Goal: Task Accomplishment & Management: Complete application form

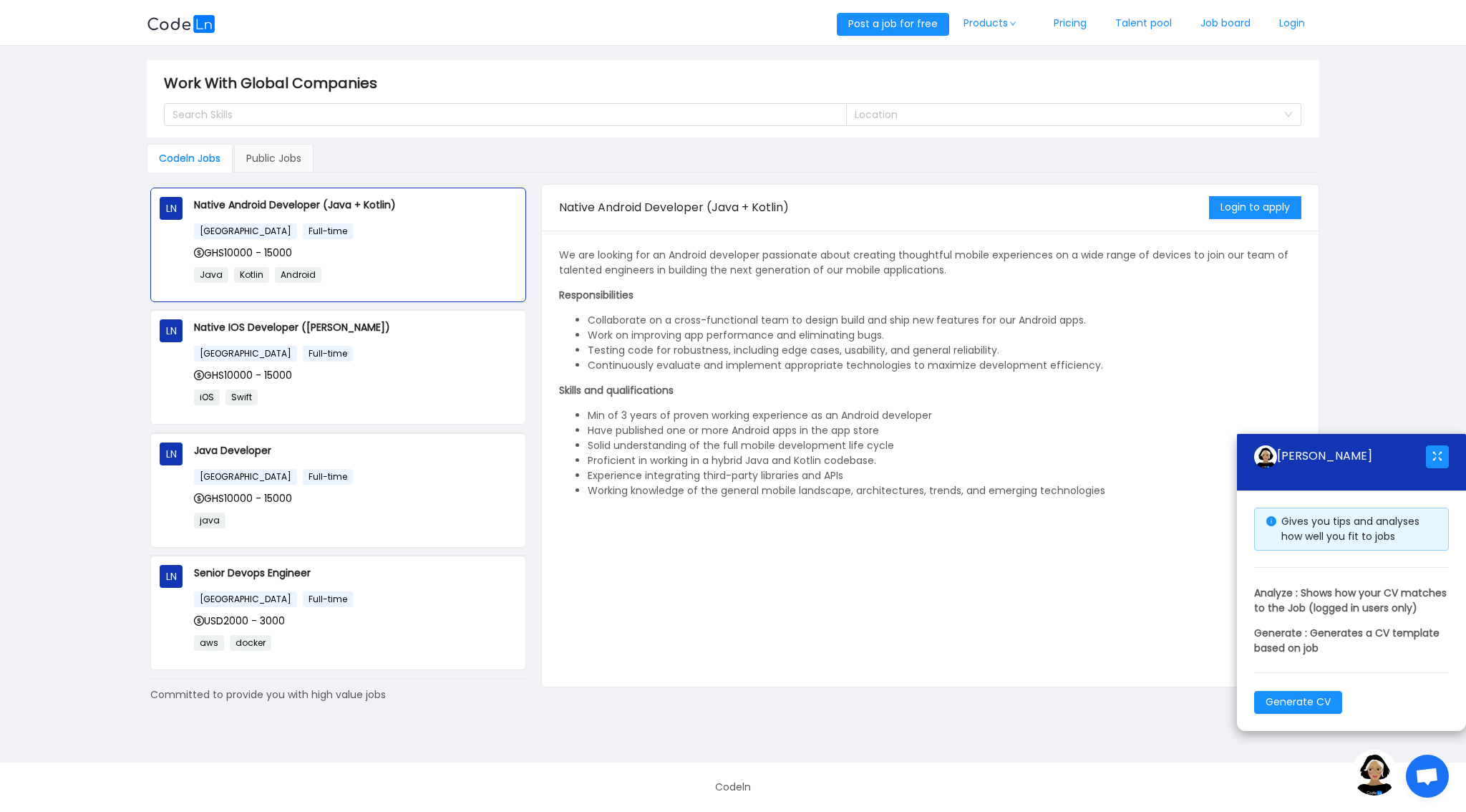
click at [1430, 778] on span "Open chat" at bounding box center [1427, 777] width 24 height 20
click at [1366, 779] on img at bounding box center [1375, 773] width 46 height 46
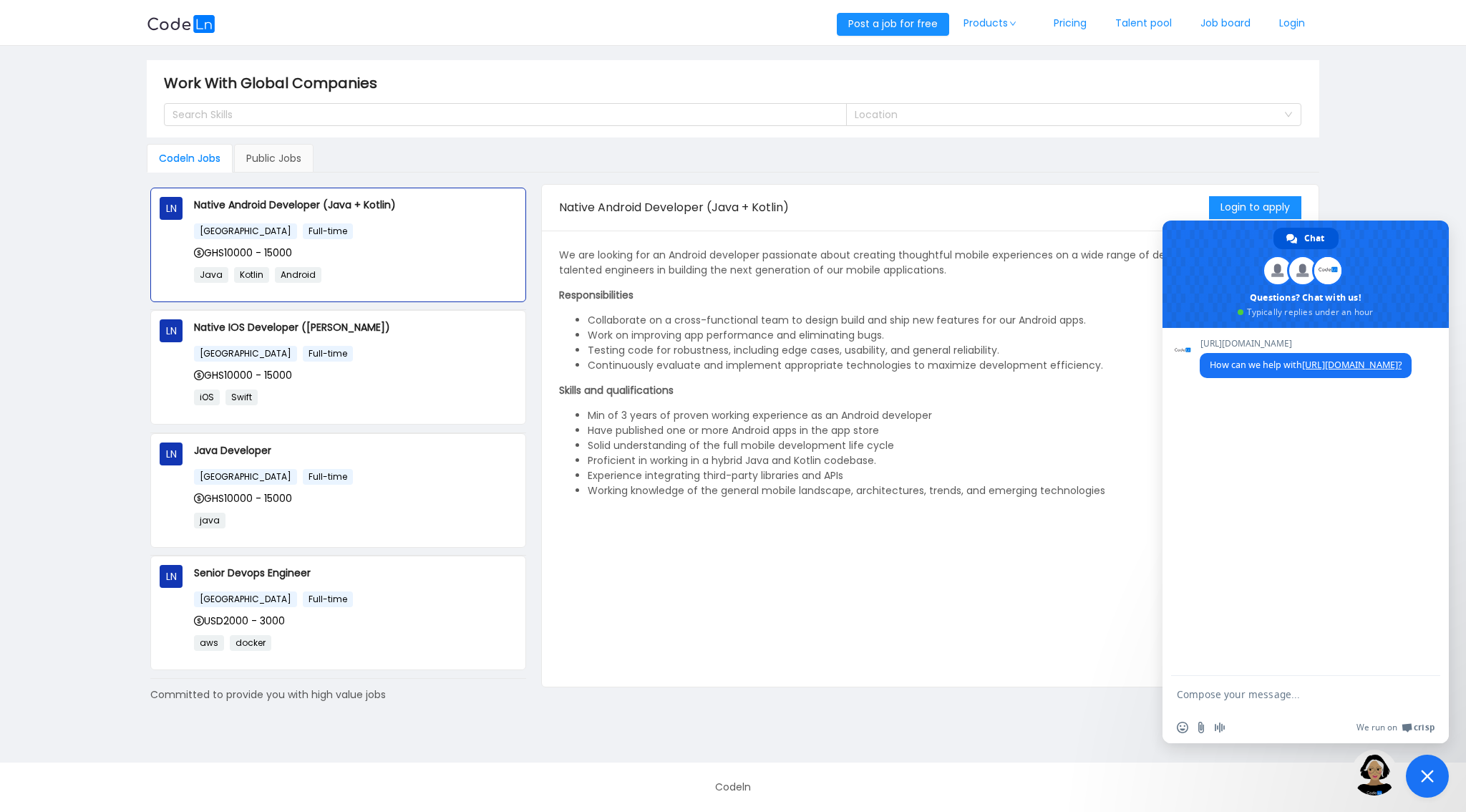
click at [1435, 777] on span "Close chat" at bounding box center [1427, 775] width 43 height 43
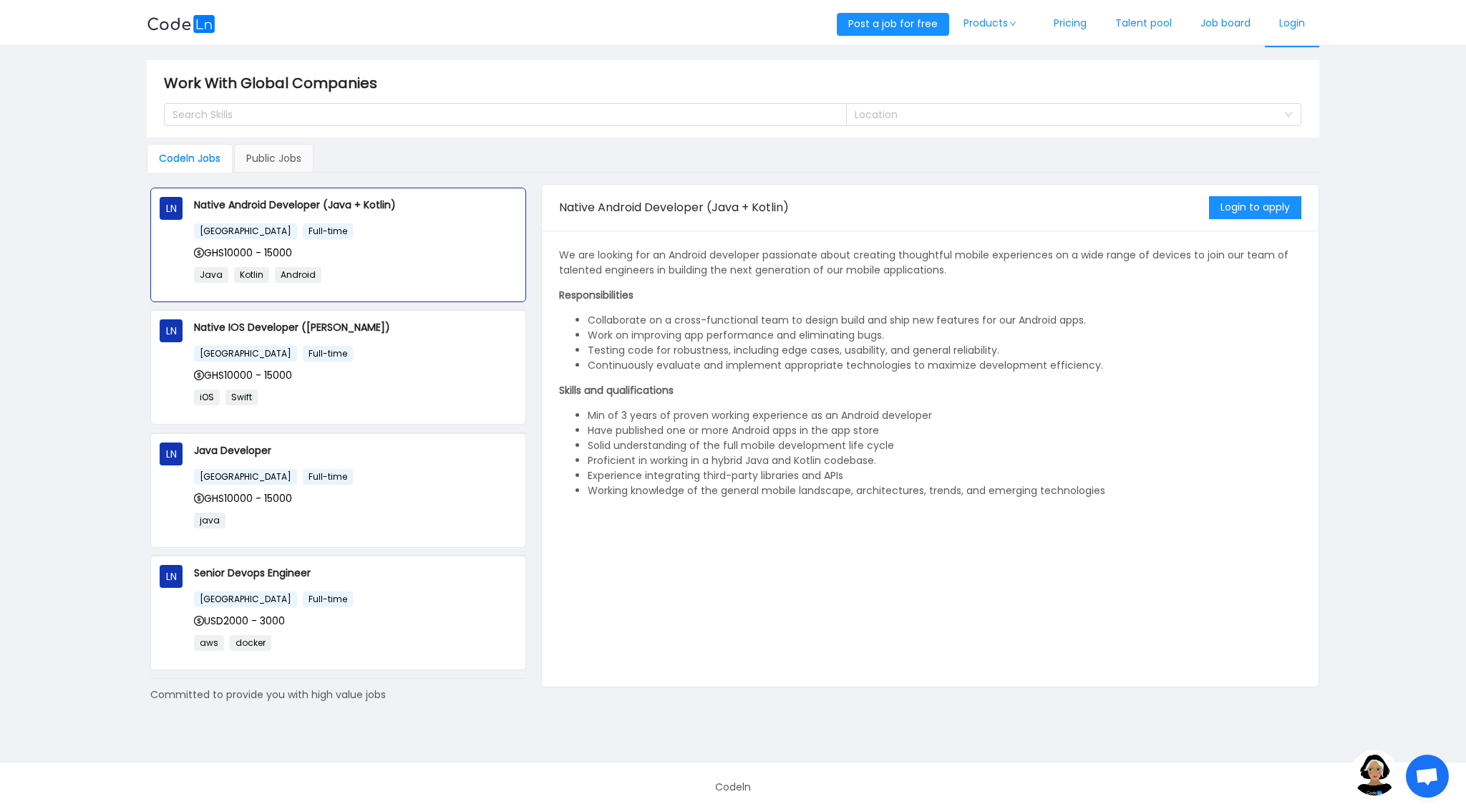
click at [1294, 20] on link "Login" at bounding box center [1292, 24] width 55 height 47
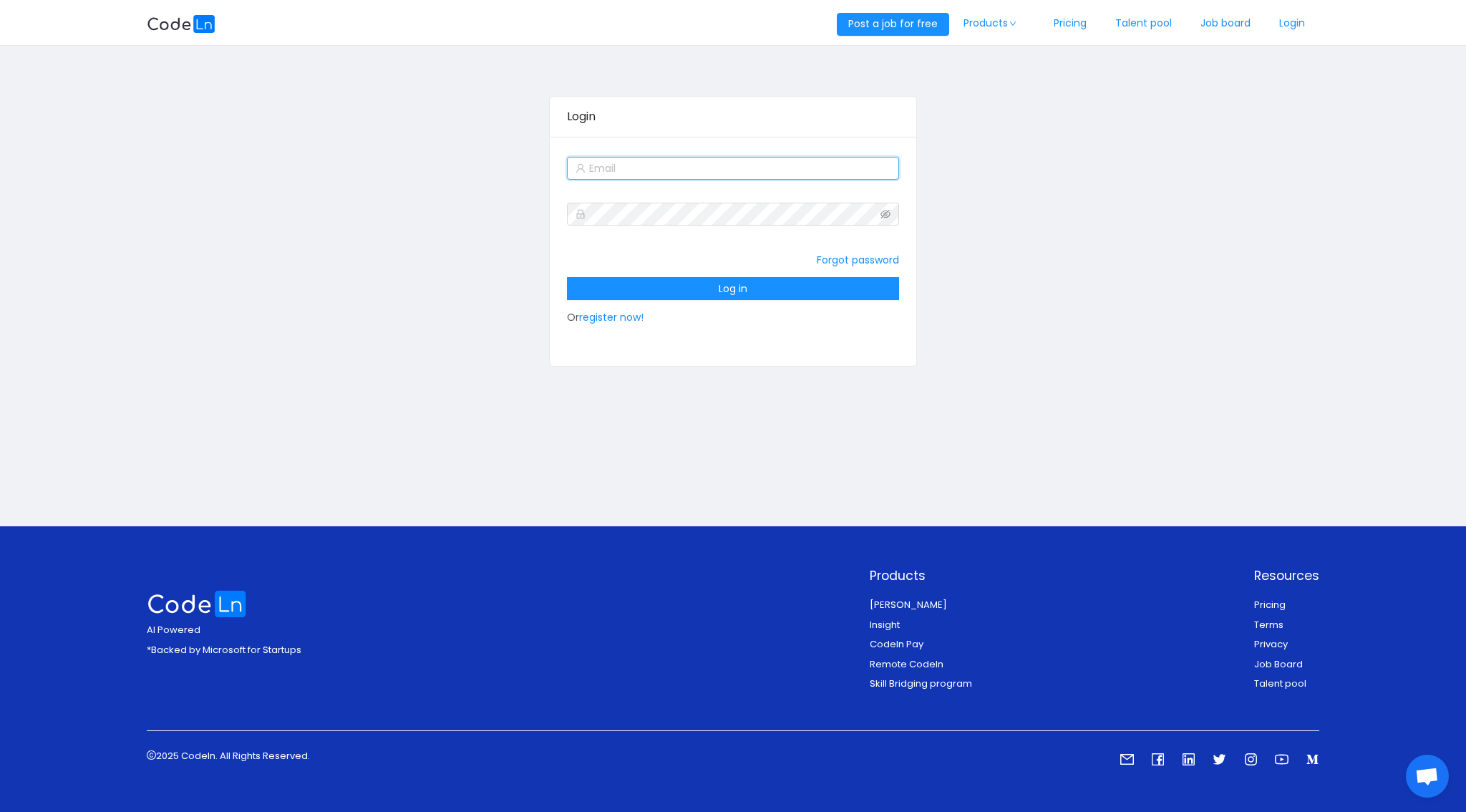
click at [715, 171] on input "text" at bounding box center [733, 168] width 332 height 23
type input "[EMAIL_ADDRESS][DOMAIN_NAME]"
click at [722, 279] on button "Log in" at bounding box center [733, 288] width 332 height 23
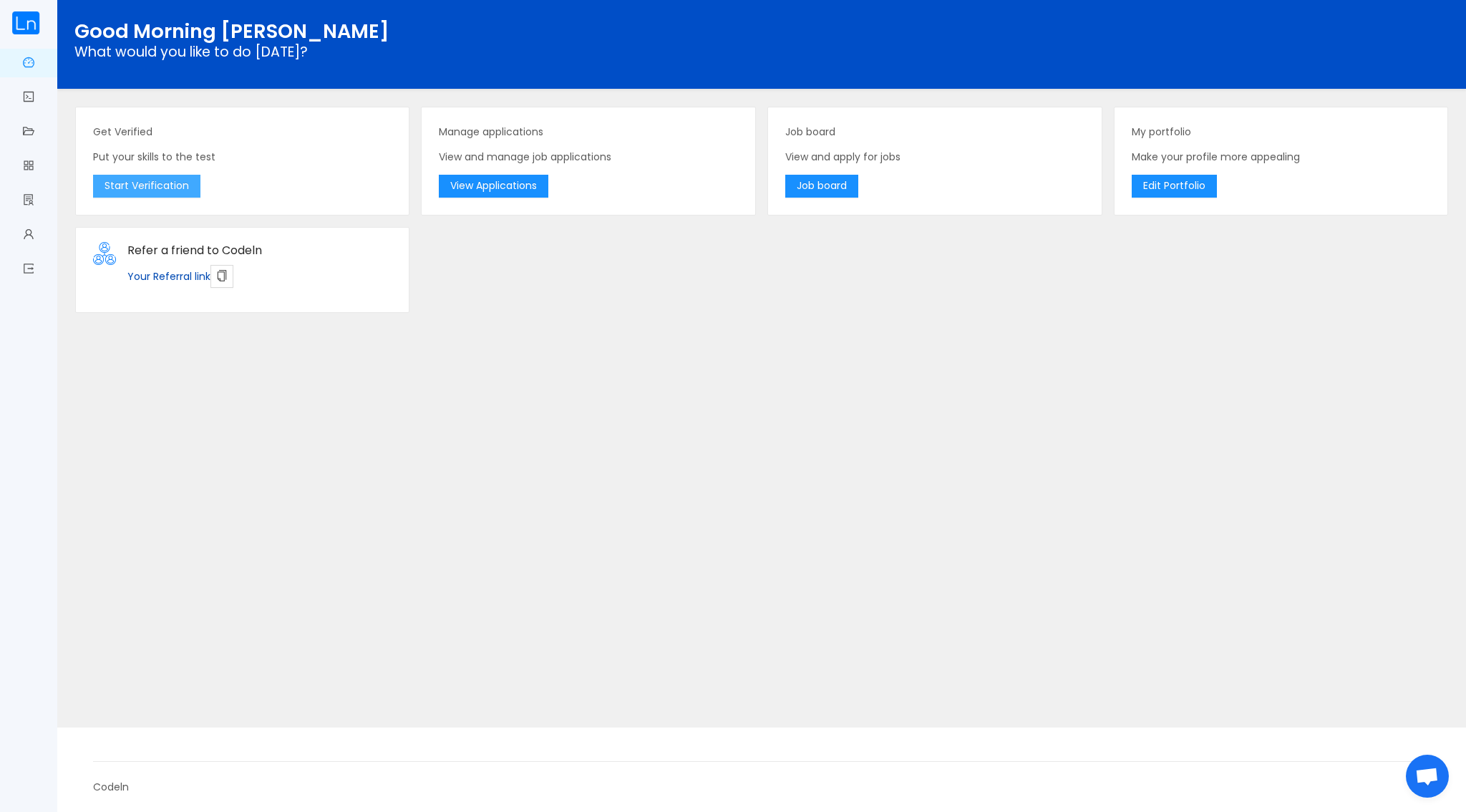
click at [153, 185] on button "Start Verification" at bounding box center [147, 185] width 108 height 23
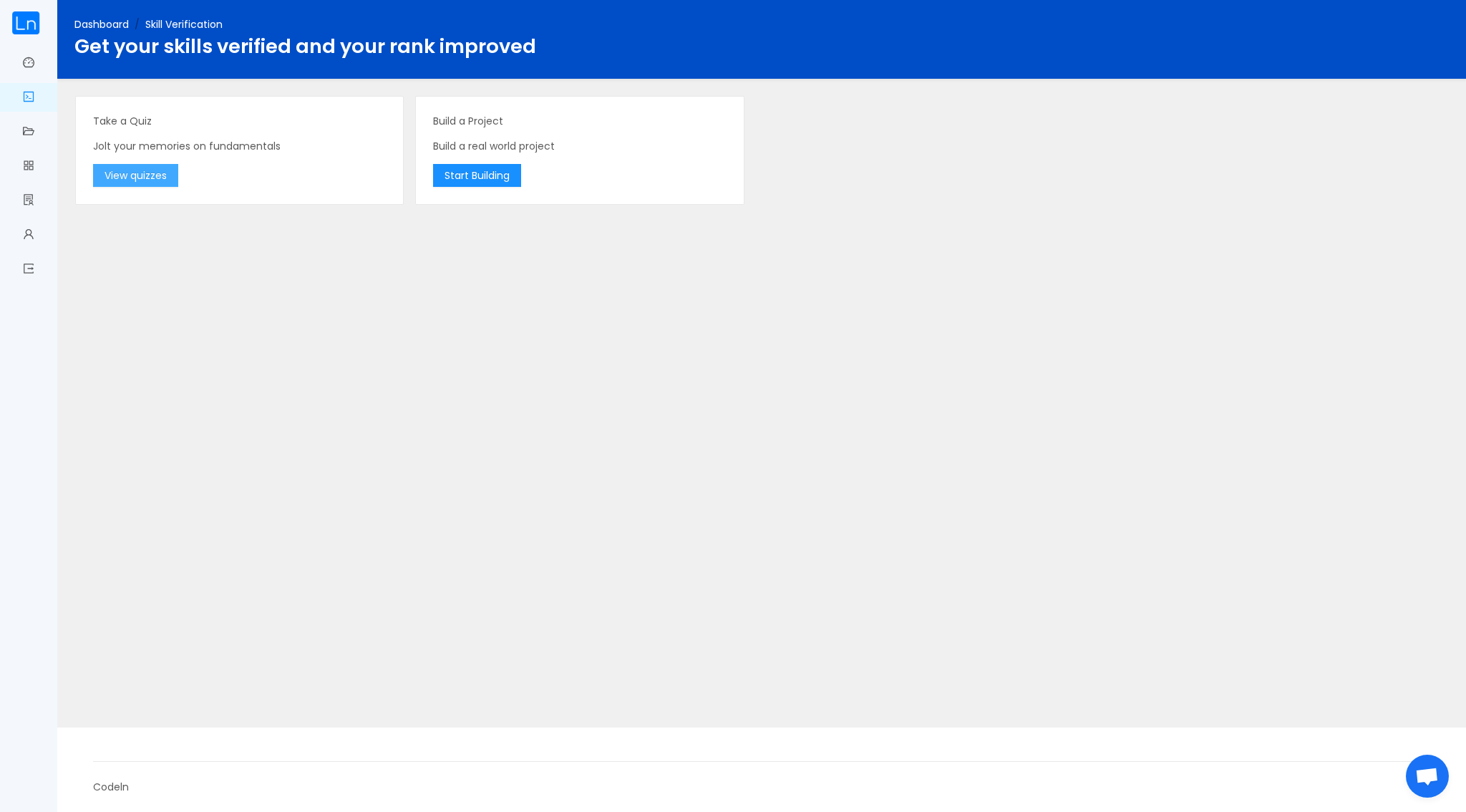
click at [142, 174] on button "View quizzes" at bounding box center [135, 174] width 85 height 23
